Goal: Task Accomplishment & Management: Use online tool/utility

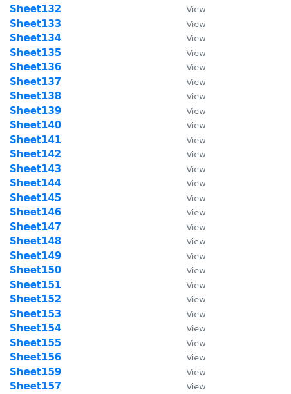
scroll to position [2621, 0]
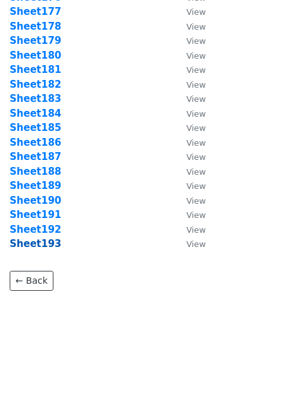
click at [37, 243] on strong "Sheet193" at bounding box center [36, 244] width 52 height 12
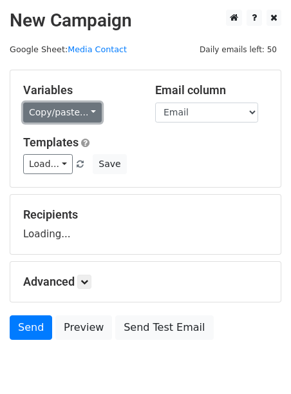
click at [76, 110] on link "Copy/paste..." at bounding box center [62, 112] width 79 height 20
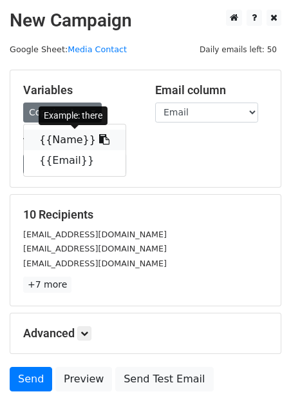
click at [69, 136] on link "{{Name}}" at bounding box center [75, 140] width 102 height 21
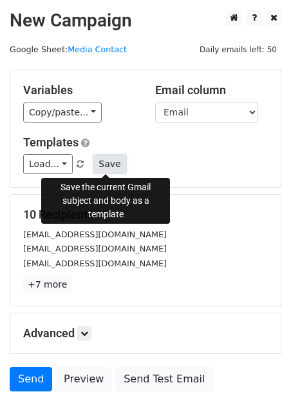
click at [113, 162] on button "Save" at bounding box center [110, 164] width 34 height 20
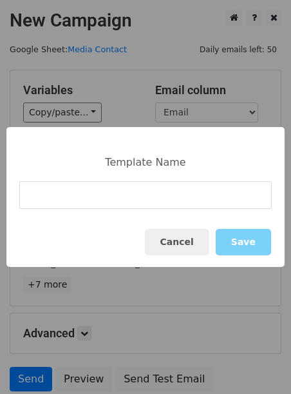
click at [93, 200] on input at bounding box center [145, 195] width 253 height 28
type input "#"
type input "3D Filament Campaign"
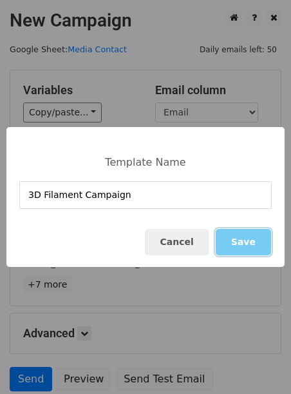
click at [231, 238] on button "Save" at bounding box center [243, 242] width 55 height 26
